Goal: Entertainment & Leisure: Consume media (video, audio)

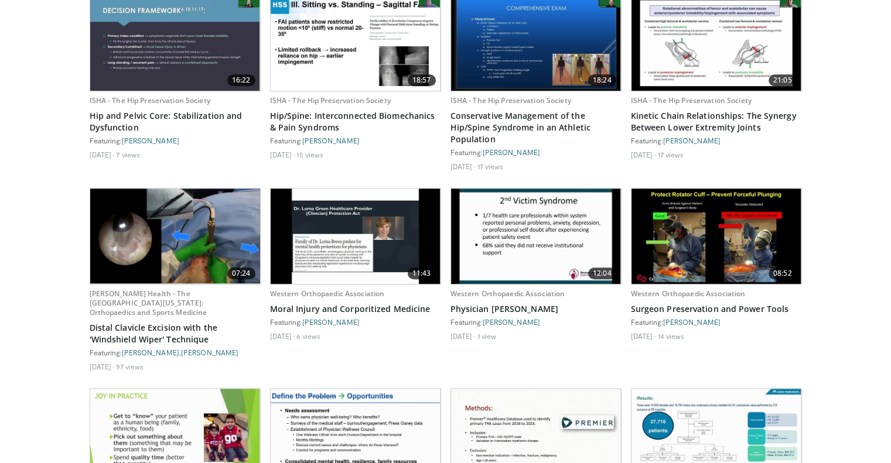
scroll to position [1113, 0]
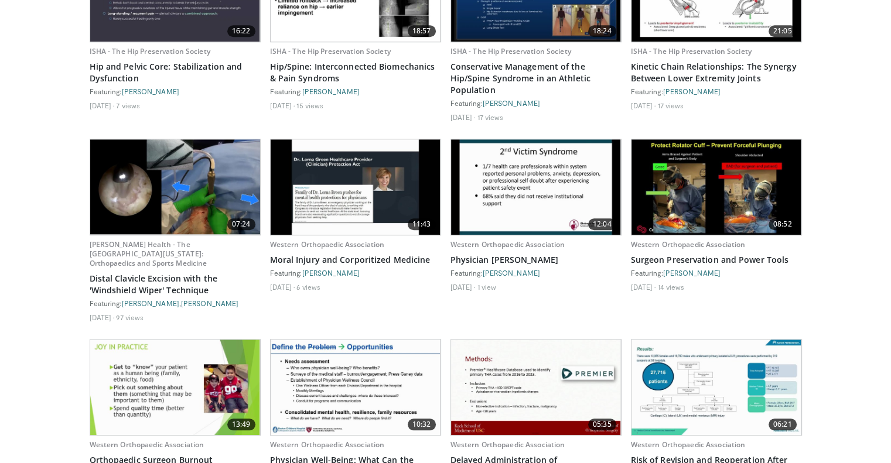
click at [216, 200] on img at bounding box center [175, 186] width 170 height 95
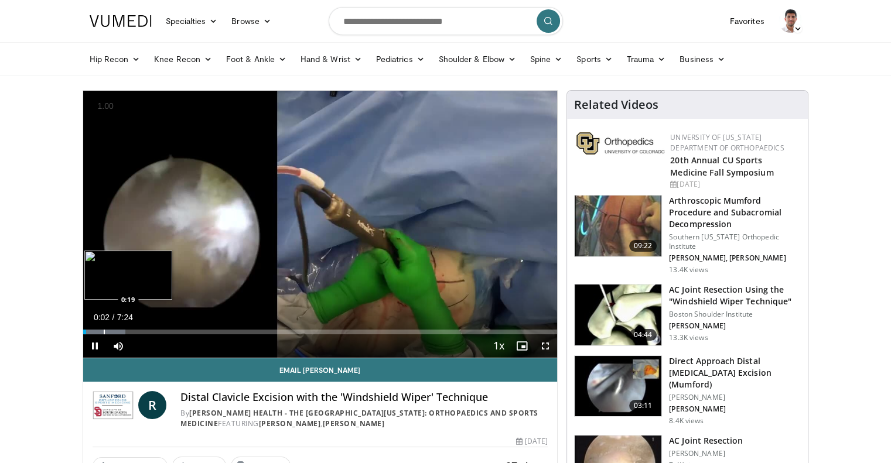
click at [104, 330] on div "Progress Bar" at bounding box center [104, 332] width 1 height 5
click at [124, 330] on div "Progress Bar" at bounding box center [109, 332] width 53 height 5
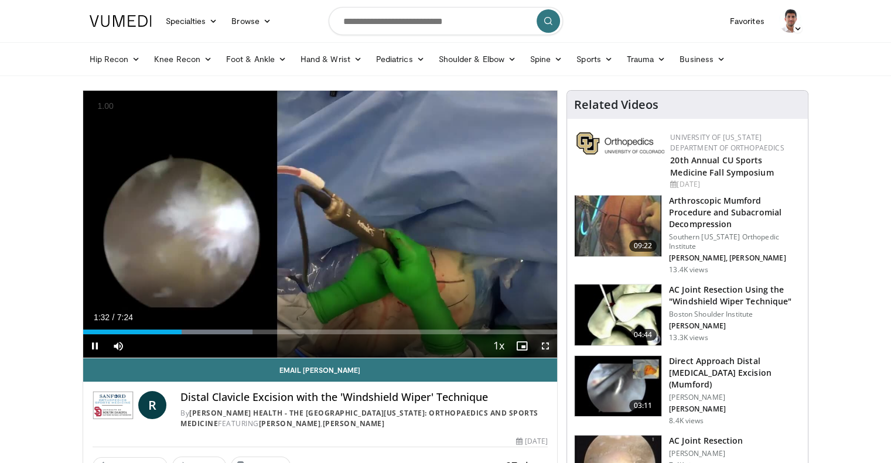
click at [546, 346] on span "Video Player" at bounding box center [545, 346] width 23 height 23
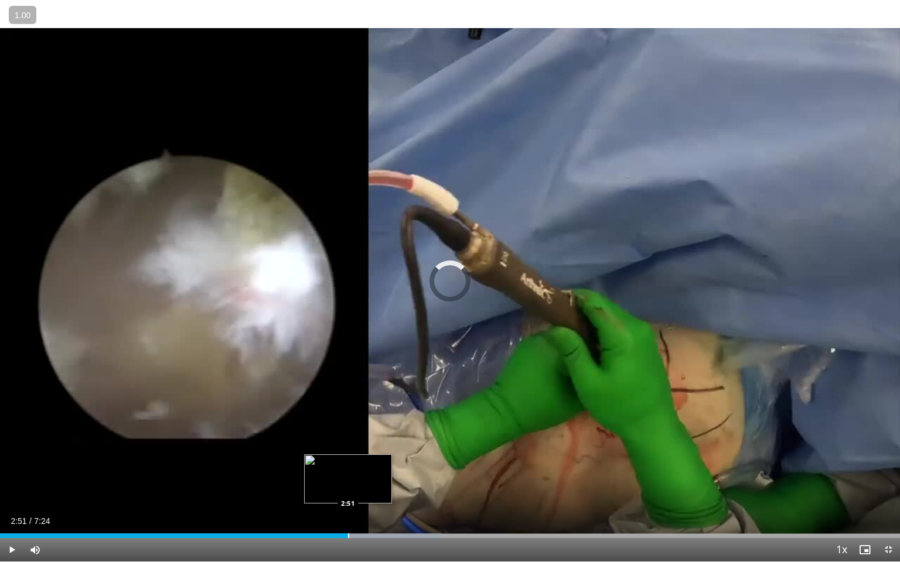
click at [347, 463] on div "Loaded : 49.12% 2:38 2:51" at bounding box center [450, 532] width 900 height 11
click at [383, 463] on div "Progress Bar" at bounding box center [383, 536] width 1 height 5
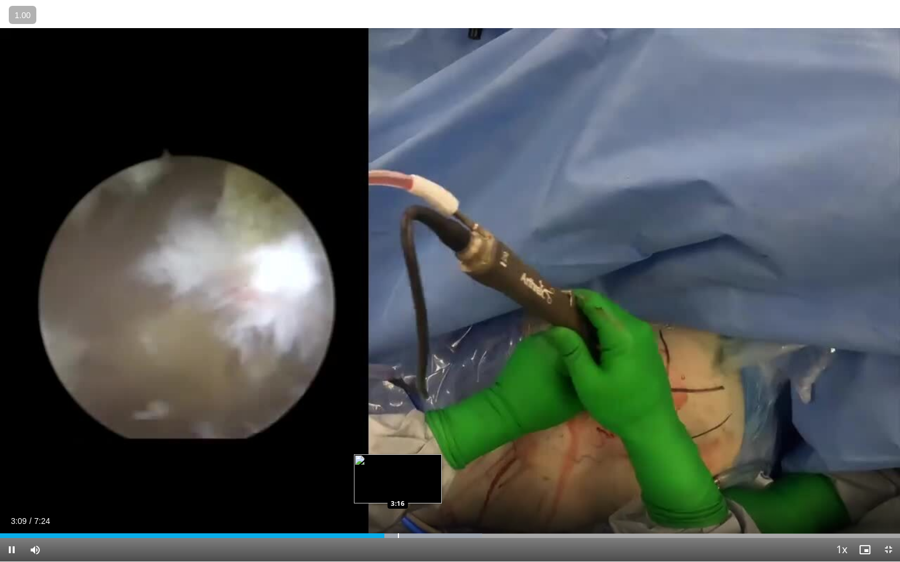
click at [404, 463] on div "Loaded : 53.58% 3:09 3:16" at bounding box center [450, 532] width 900 height 11
click at [435, 463] on div "Loaded : 58.60% 3:19 3:34" at bounding box center [450, 532] width 900 height 11
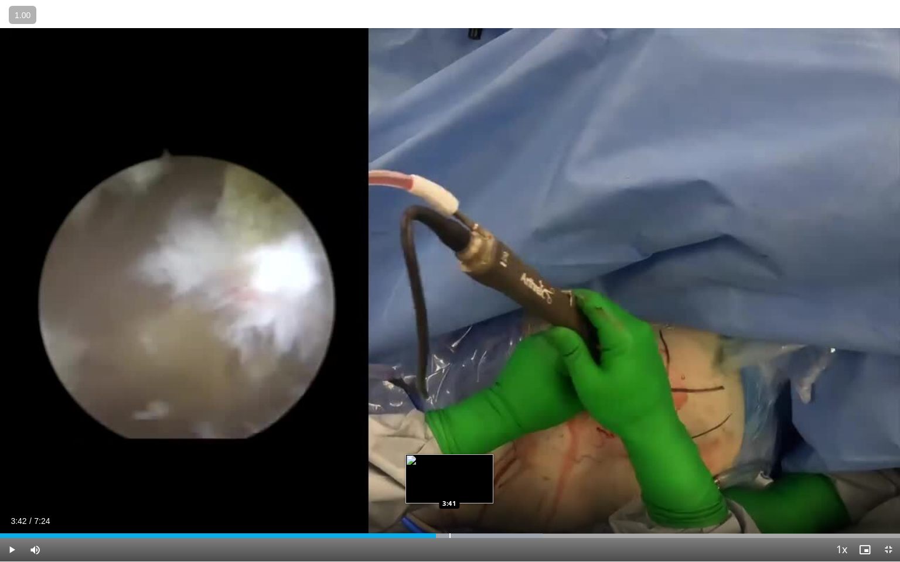
drag, startPoint x: 450, startPoint y: 532, endPoint x: 460, endPoint y: 532, distance: 10.0
click at [450, 463] on div "Loaded : 60.28% 3:35 3:41" at bounding box center [450, 532] width 900 height 11
click at [476, 463] on div "Loaded : 64.75% 3:42 3:52" at bounding box center [450, 532] width 900 height 11
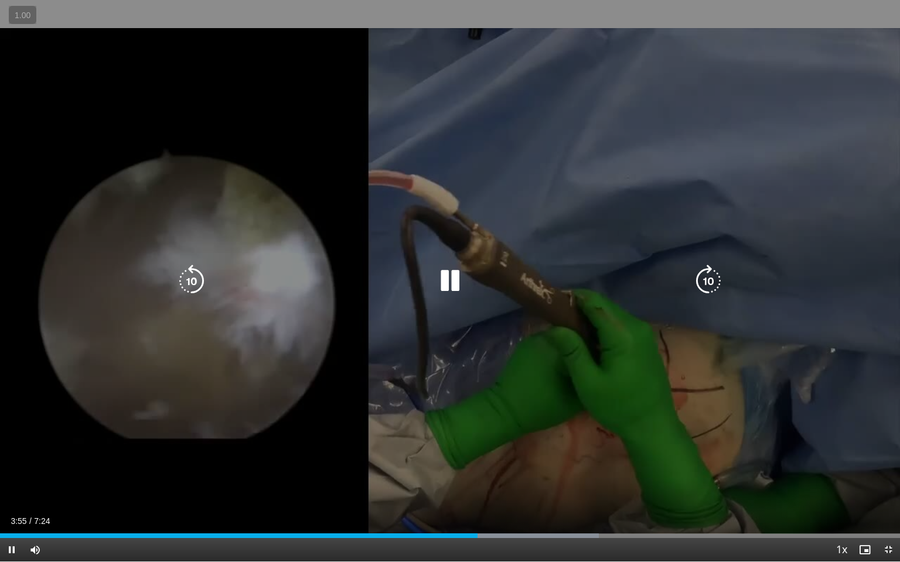
click at [759, 162] on div "10 seconds Tap to unmute" at bounding box center [450, 281] width 900 height 562
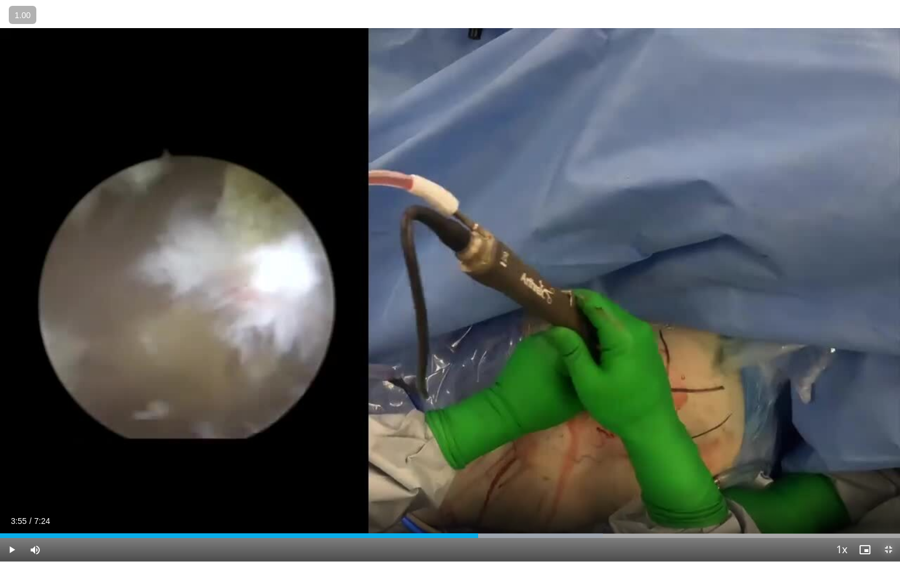
click at [891, 463] on span "Video Player" at bounding box center [887, 549] width 23 height 23
